Goal: Find specific page/section: Find specific page/section

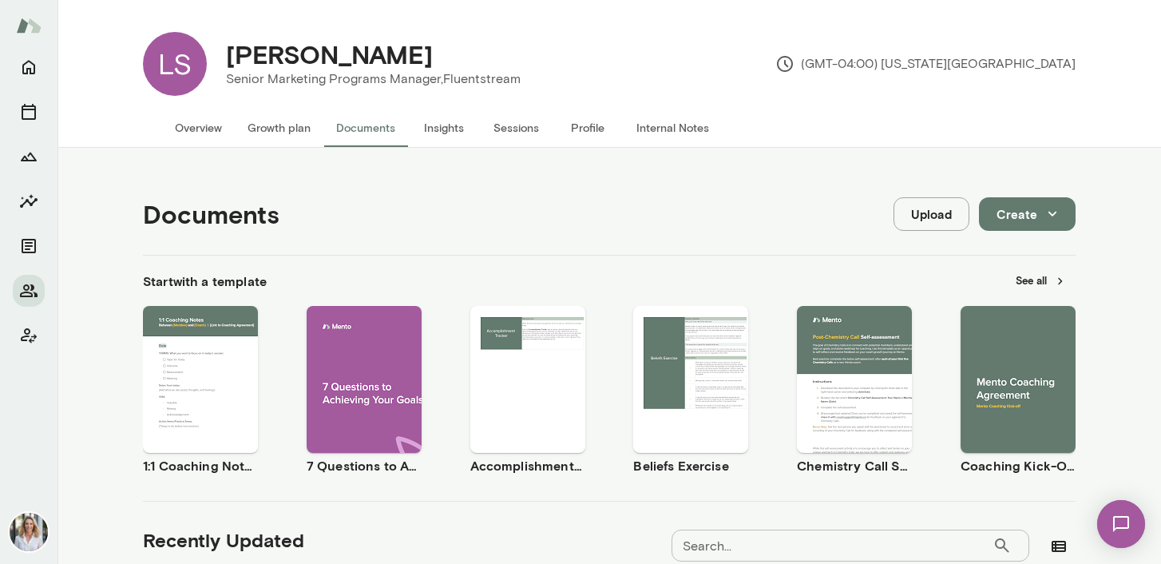
scroll to position [831, 0]
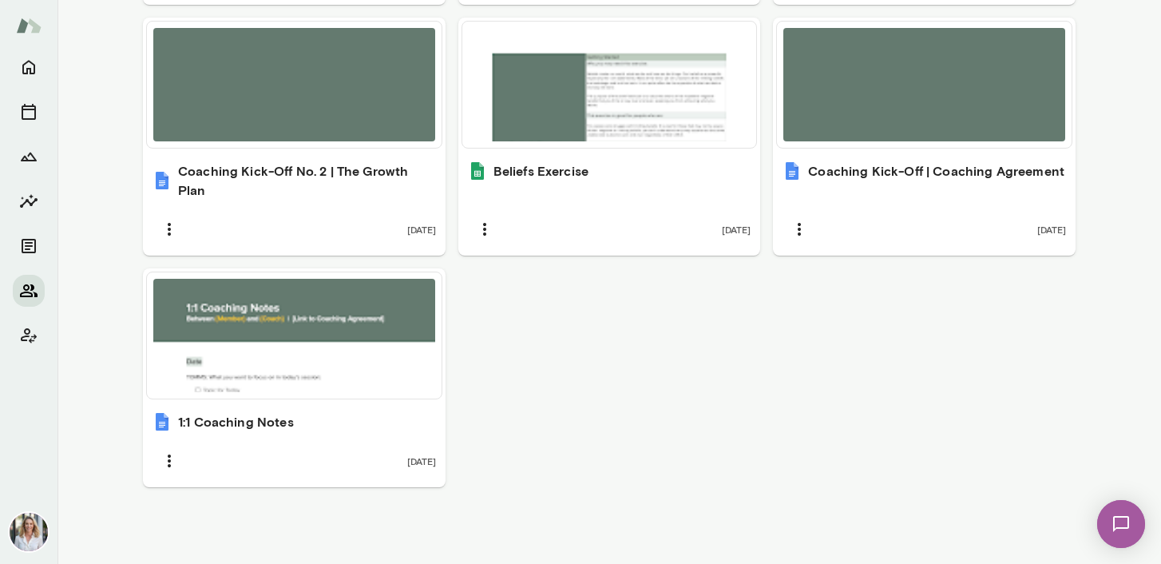
click at [29, 288] on icon "Members" at bounding box center [28, 290] width 19 height 19
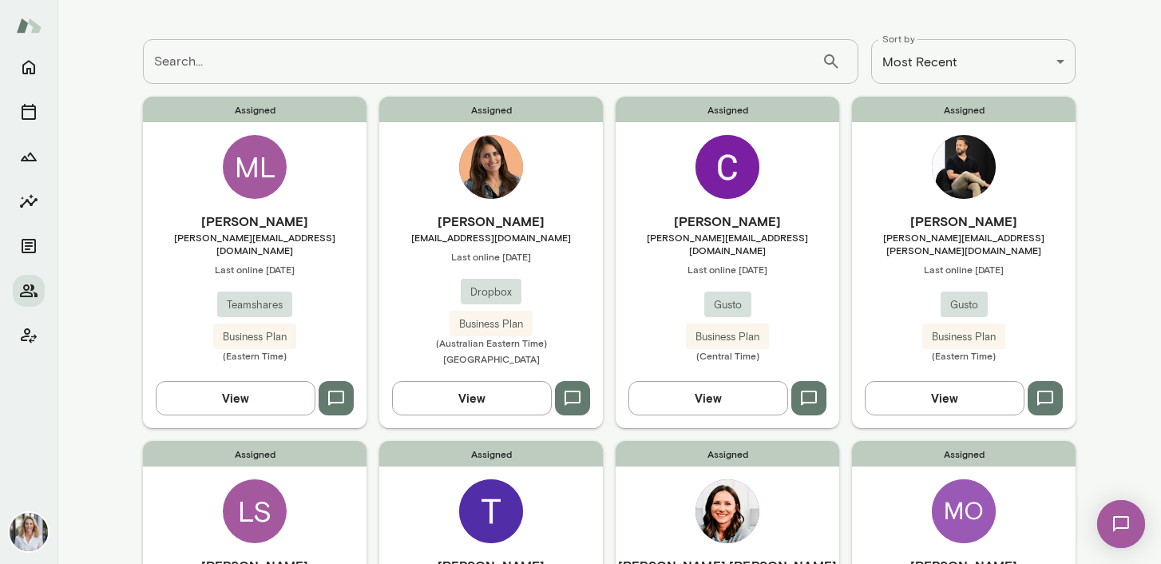
scroll to position [69, 0]
click at [740, 173] on img at bounding box center [728, 166] width 64 height 64
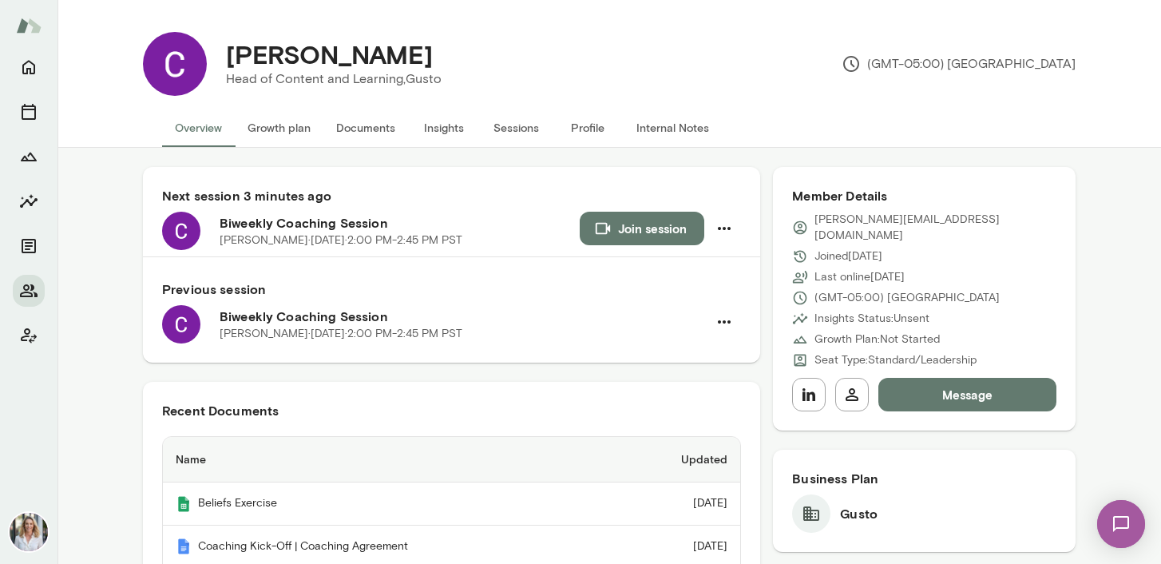
click at [370, 133] on button "Documents" at bounding box center [365, 128] width 85 height 38
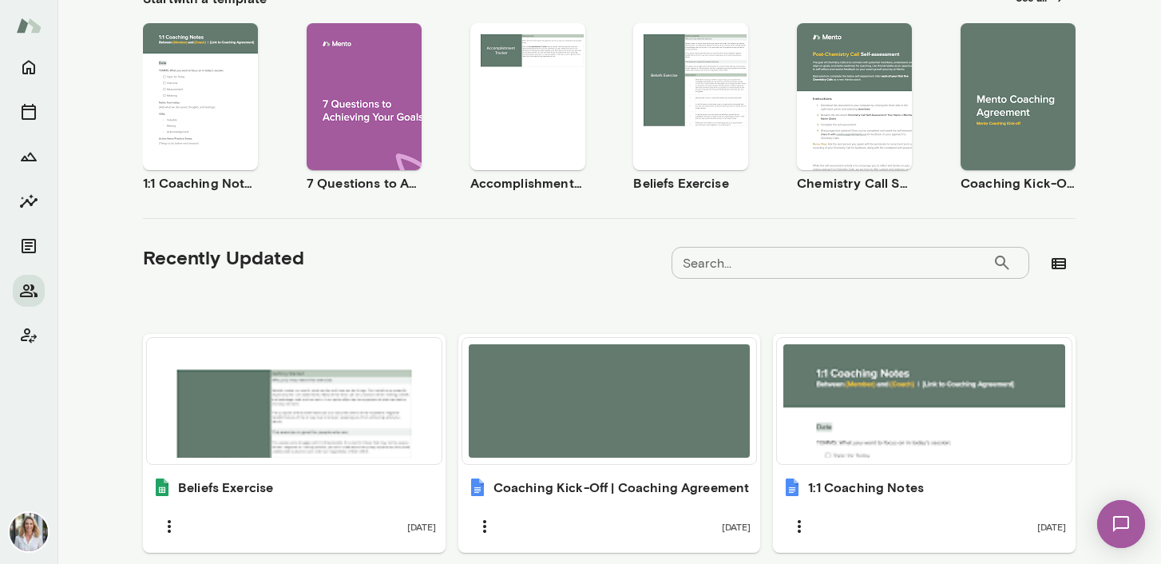
scroll to position [348, 0]
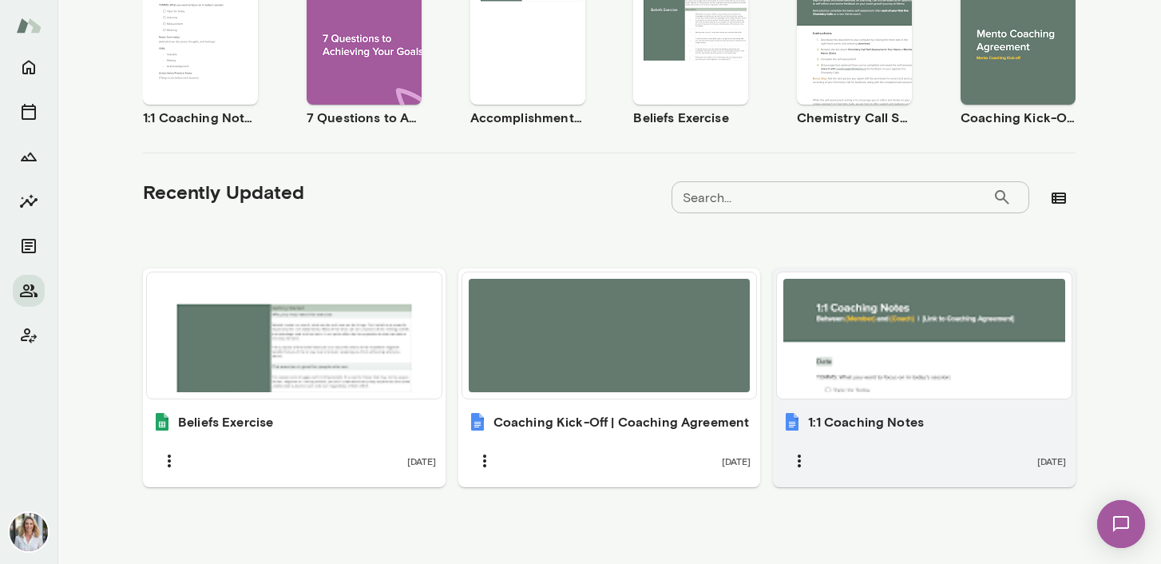
click at [936, 328] on div at bounding box center [925, 335] width 282 height 113
